Goal: Information Seeking & Learning: Learn about a topic

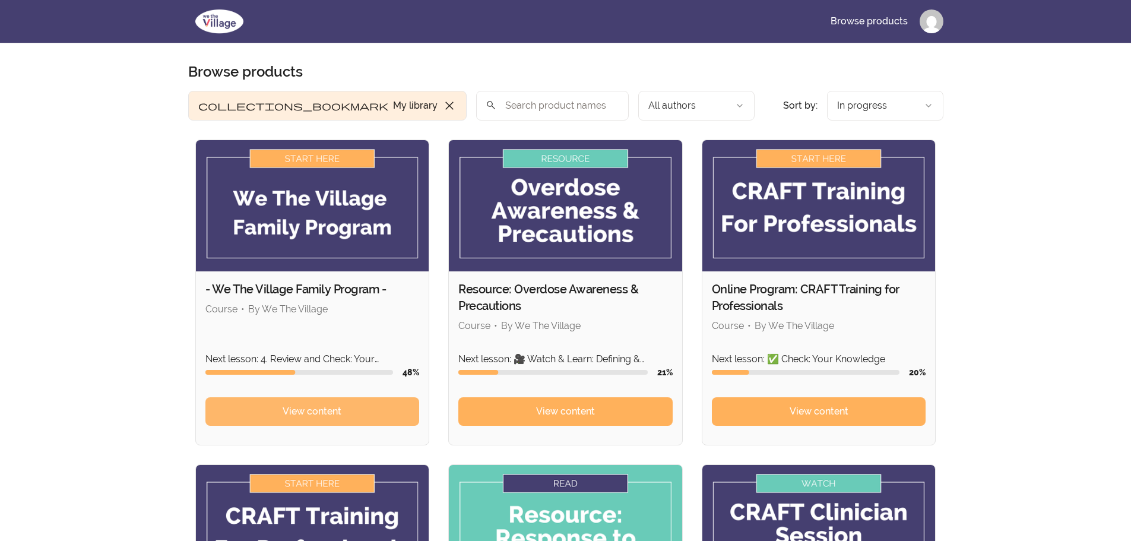
click at [299, 416] on span "View content" at bounding box center [312, 411] width 59 height 14
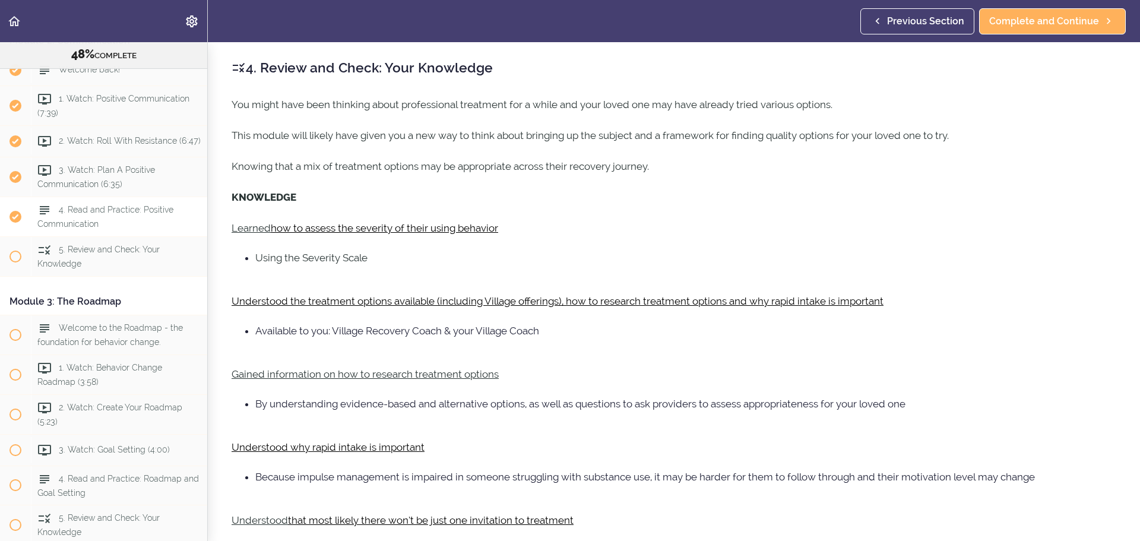
scroll to position [297, 0]
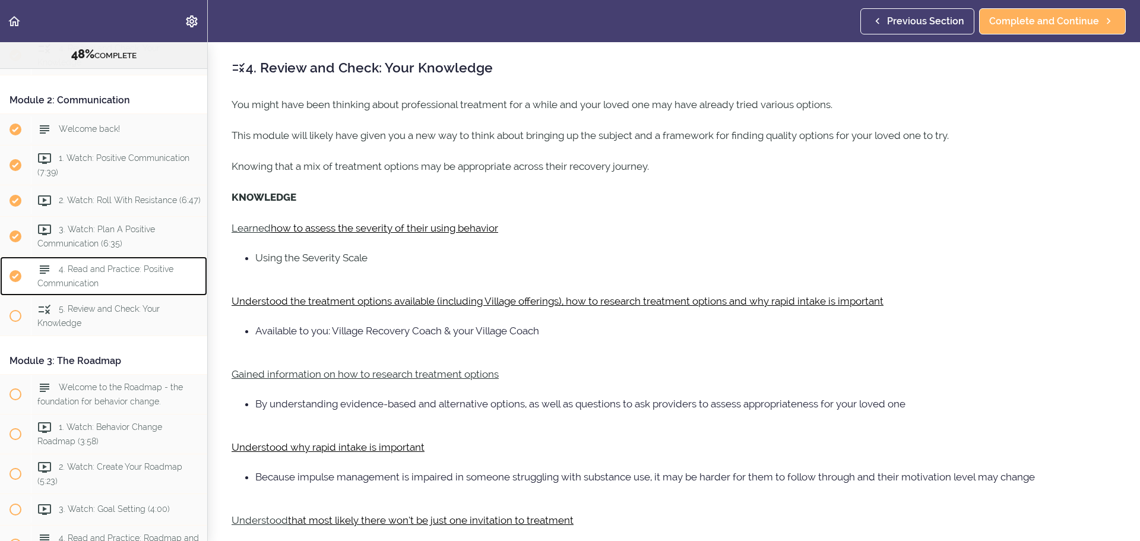
click at [173, 296] on div "4. Read and Practice: Positive Communication" at bounding box center [119, 276] width 176 height 39
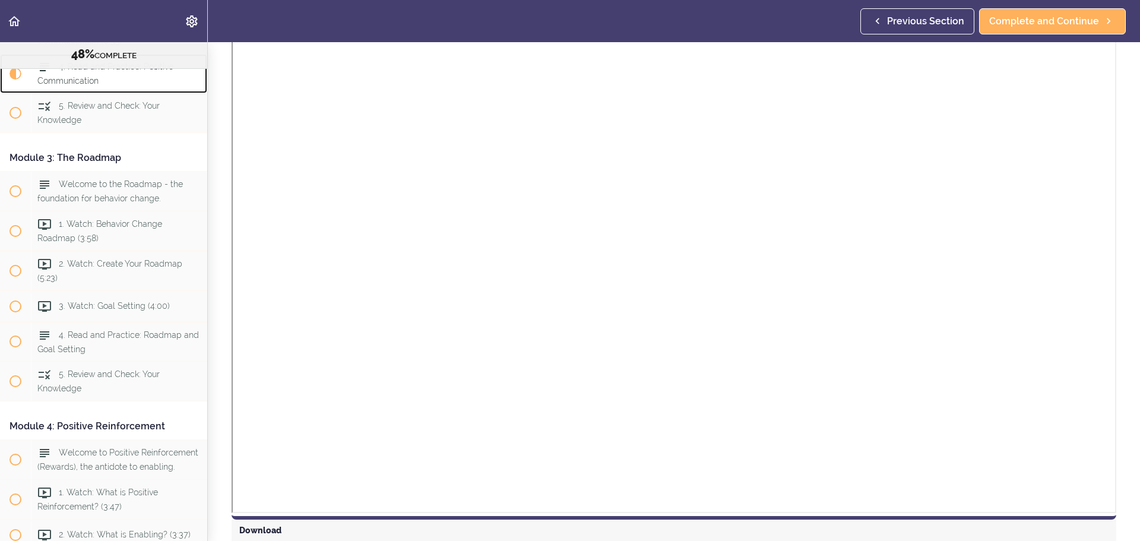
scroll to position [697, 0]
